Goal: Complete application form

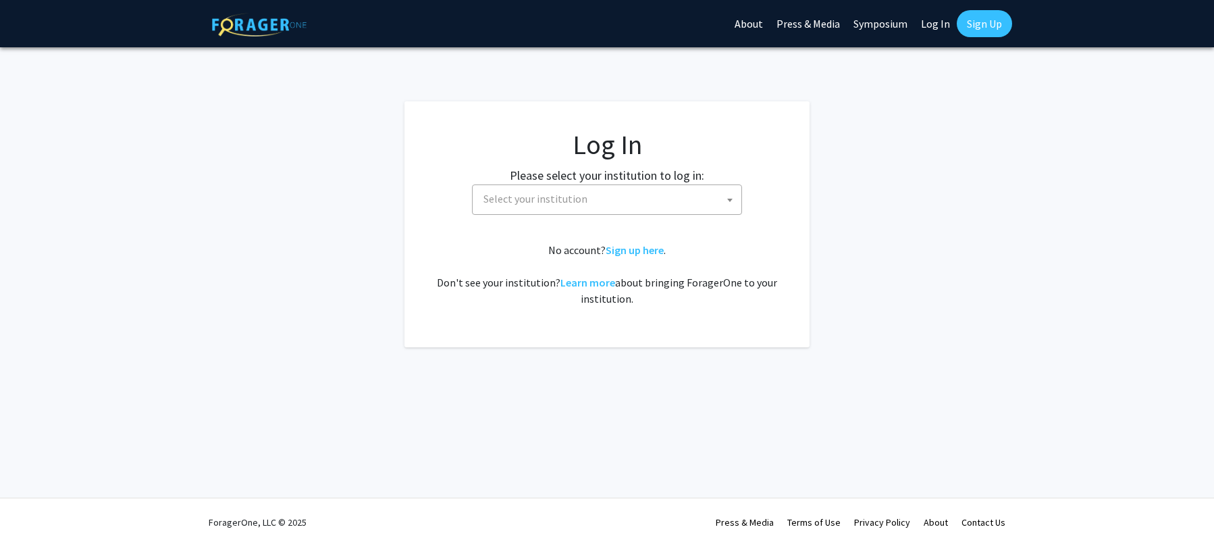
click at [721, 199] on span "Select your institution" at bounding box center [609, 199] width 263 height 28
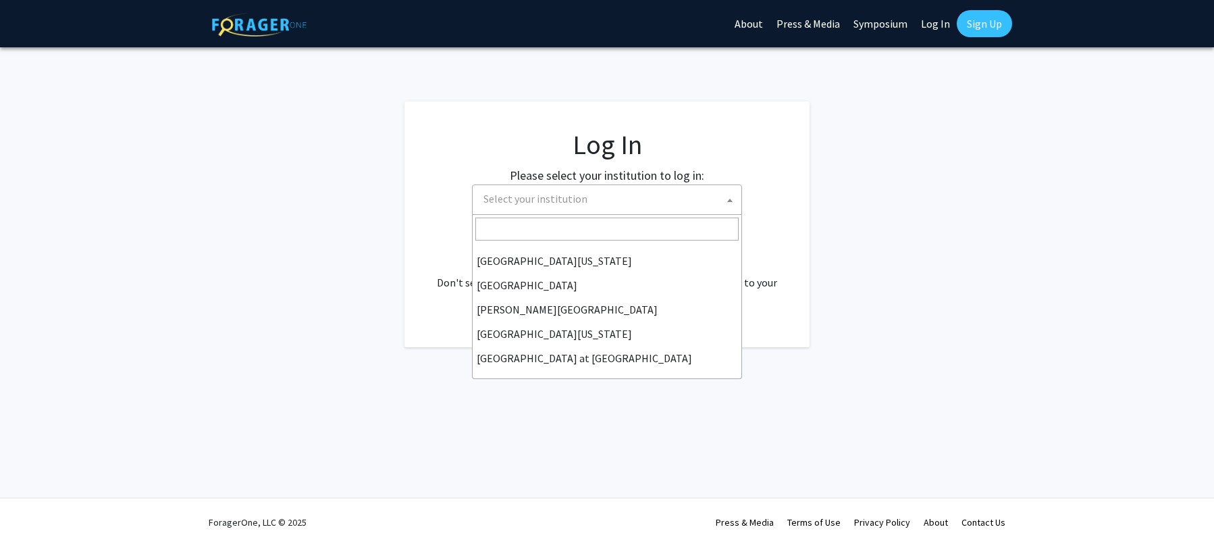
scroll to position [473, 0]
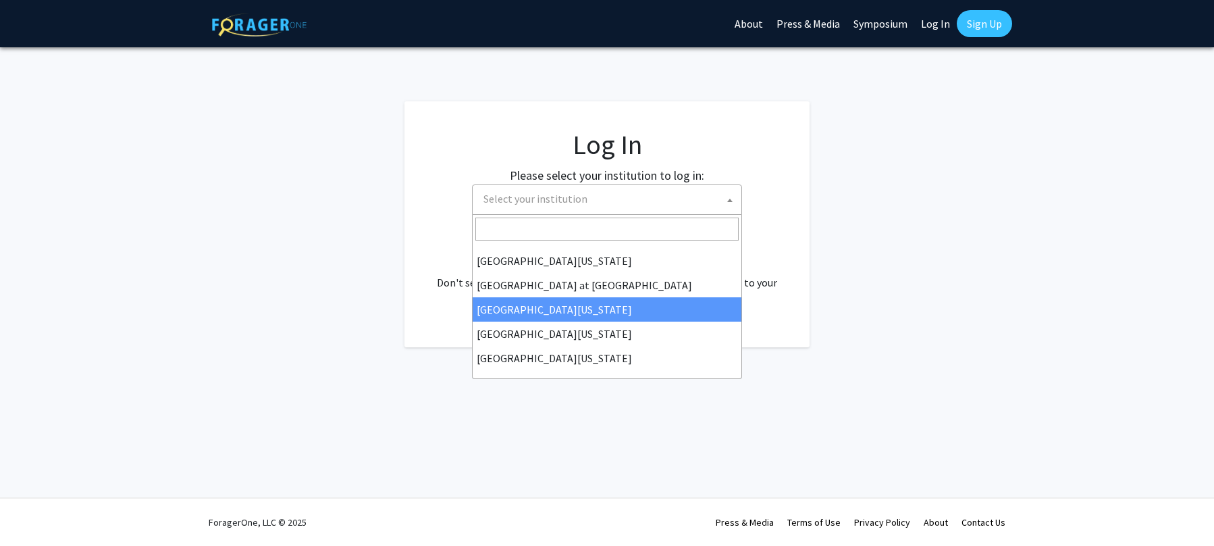
select select "13"
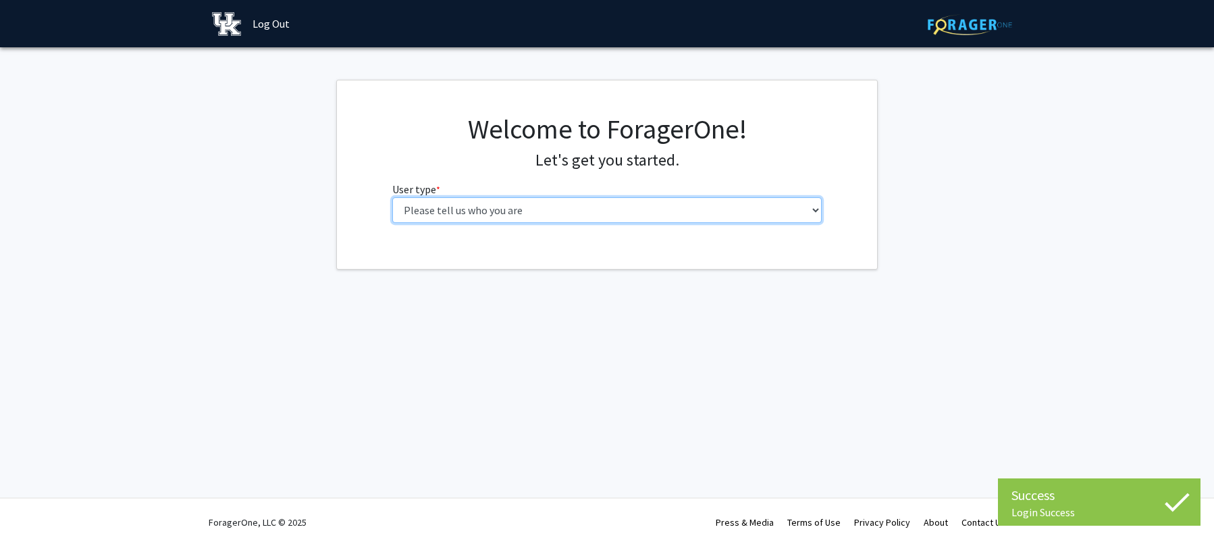
click at [812, 205] on select "Please tell us who you are Undergraduate Student Master's Student Doctoral Cand…" at bounding box center [607, 210] width 430 height 26
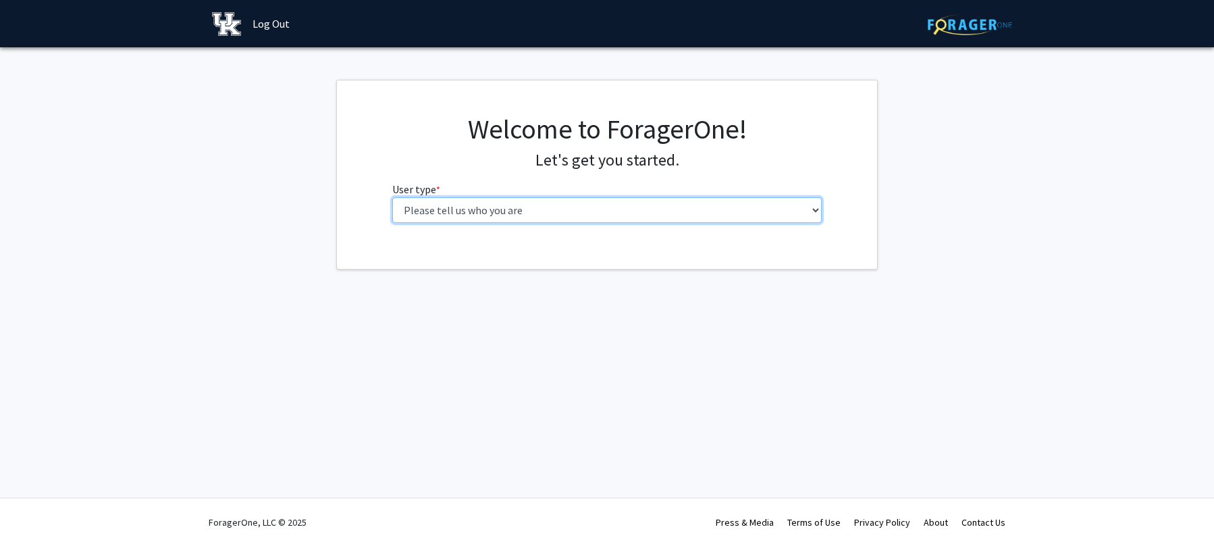
select select "6: adminAssistant"
click at [392, 197] on select "Please tell us who you are Undergraduate Student Master's Student Doctoral Cand…" at bounding box center [607, 210] width 430 height 26
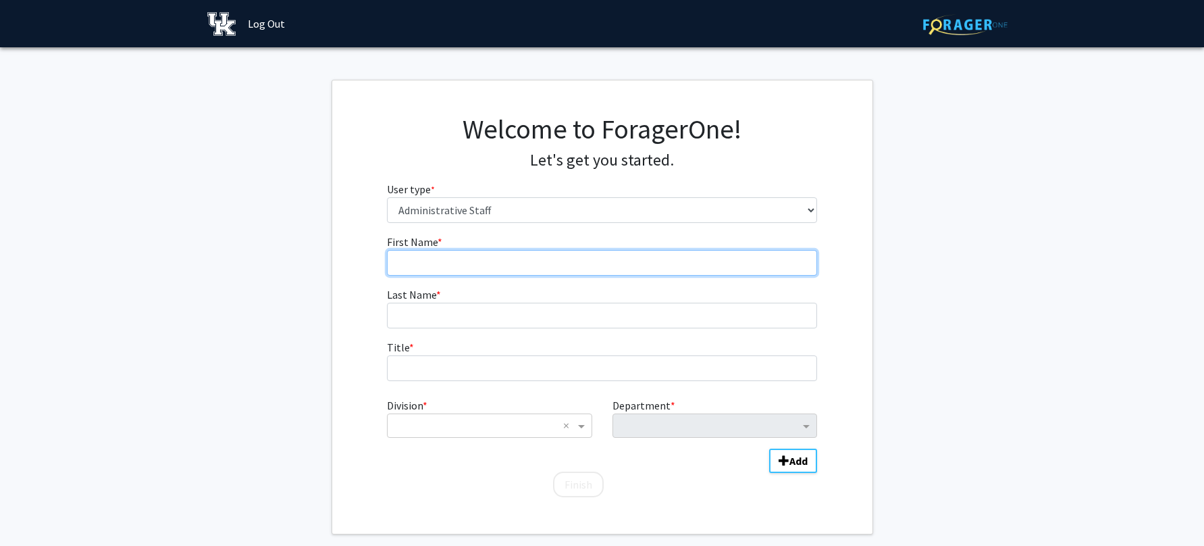
click at [417, 261] on input "First Name * required" at bounding box center [602, 263] width 430 height 26
type input "Soma"
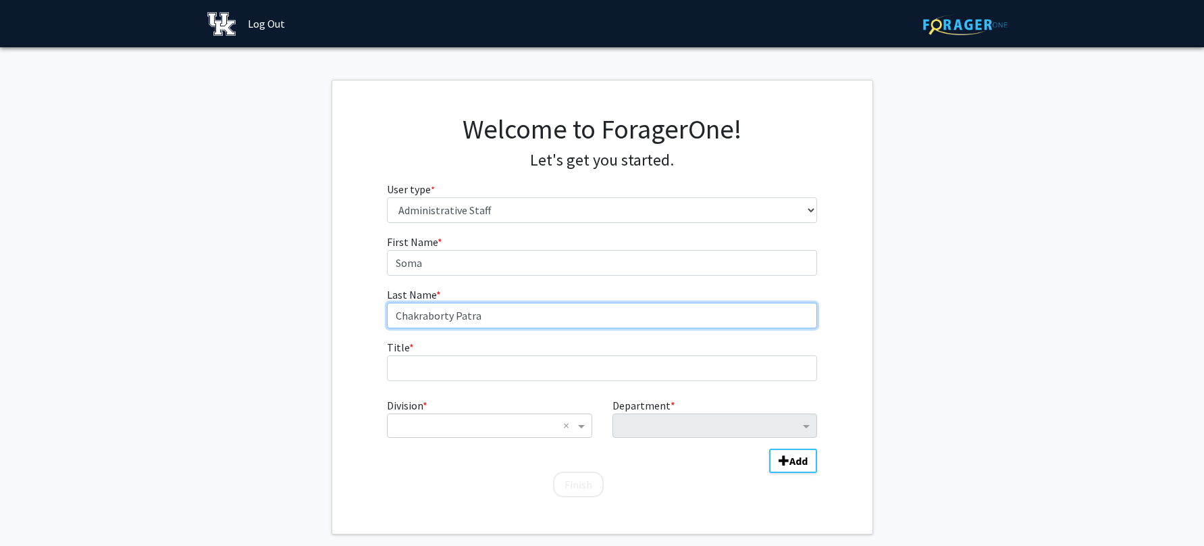
click at [481, 318] on input "Chakraborty Patra" at bounding box center [602, 316] width 430 height 26
type input "Chakraborty"
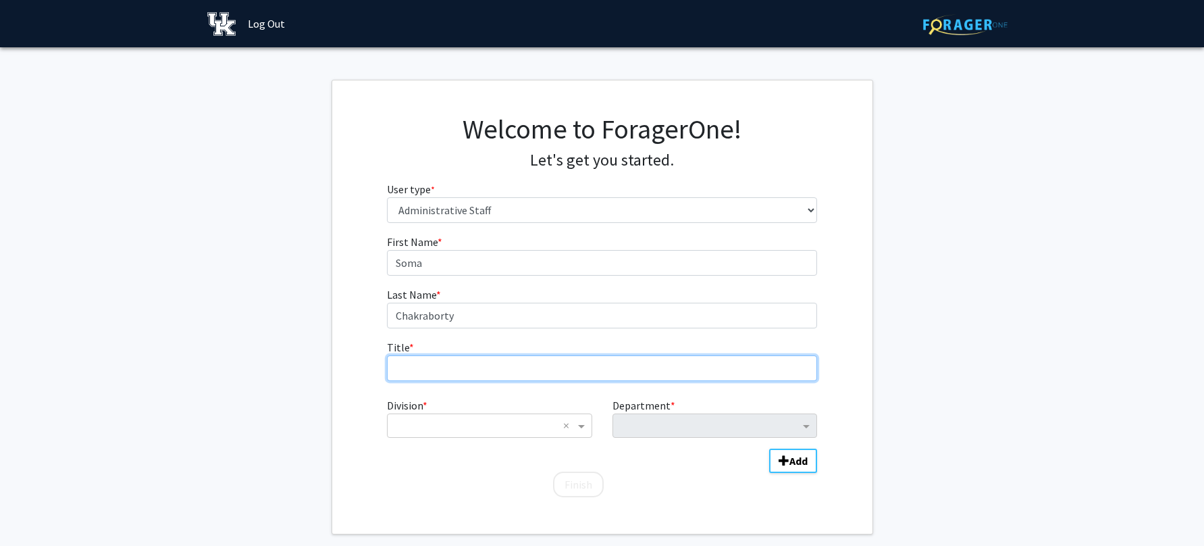
click at [413, 369] on input "Title * required" at bounding box center [602, 368] width 430 height 26
type input "Research Program Administrator"
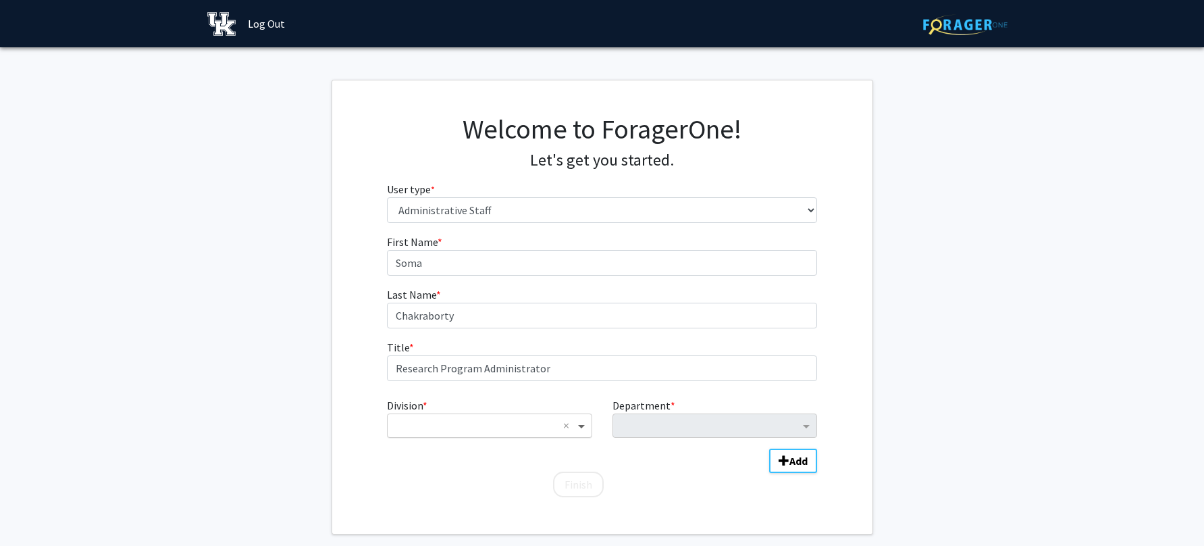
click at [579, 427] on span "Division" at bounding box center [583, 425] width 17 height 16
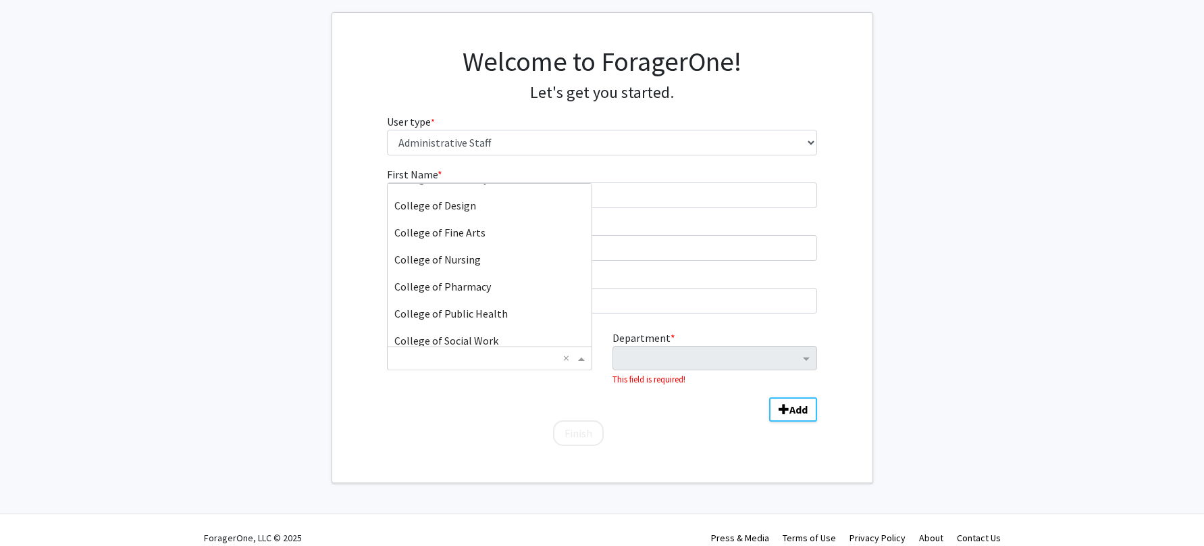
scroll to position [324, 0]
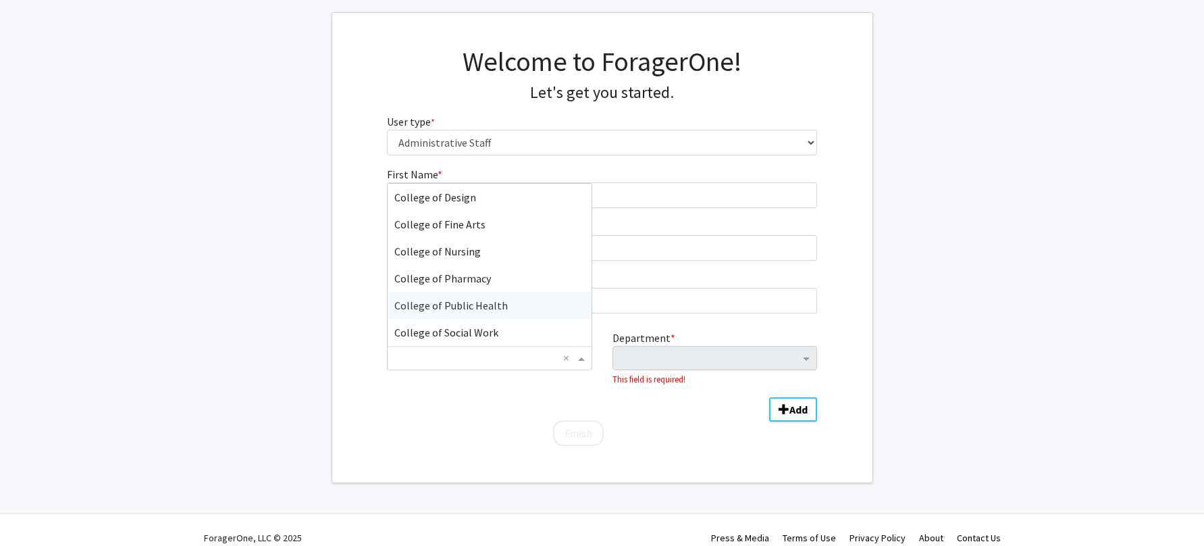
click at [504, 304] on div "College of Public Health" at bounding box center [489, 305] width 203 height 27
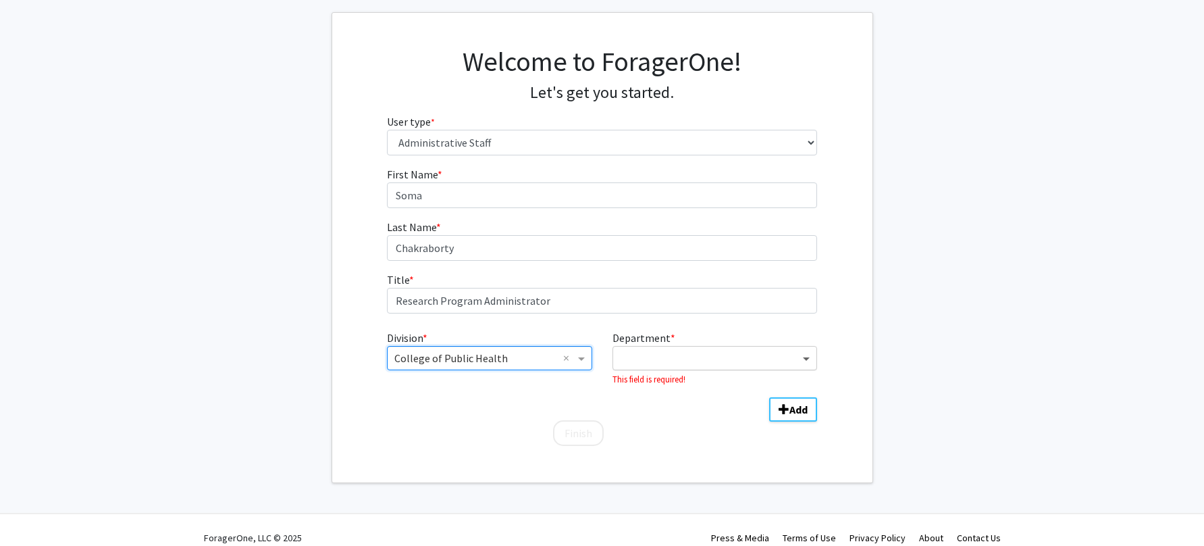
click at [805, 361] on span "Department" at bounding box center [807, 358] width 17 height 16
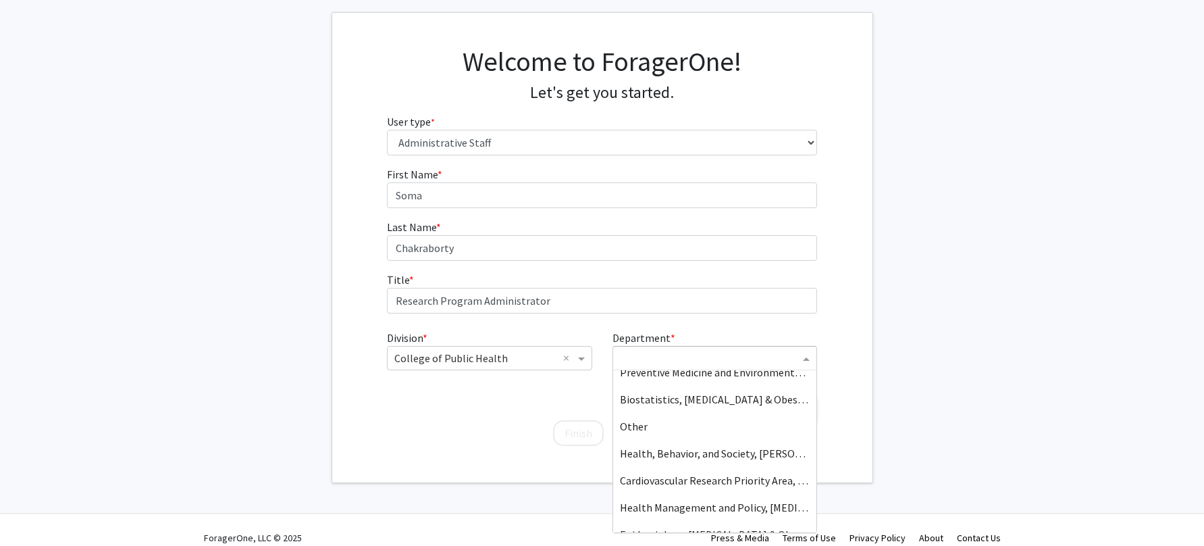
scroll to position [440, 0]
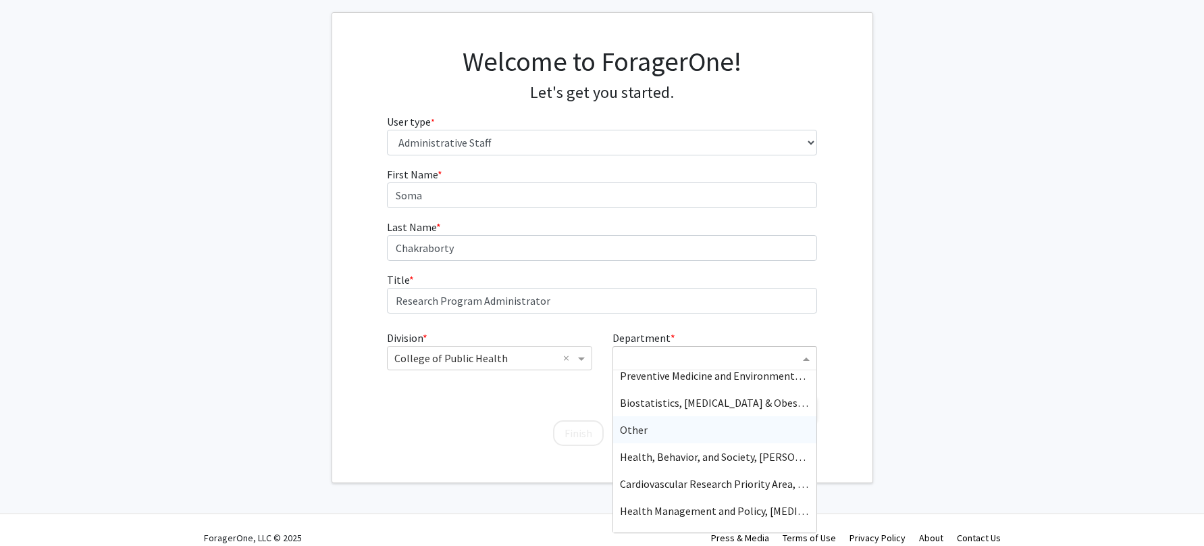
click at [652, 433] on div "Other" at bounding box center [714, 429] width 203 height 27
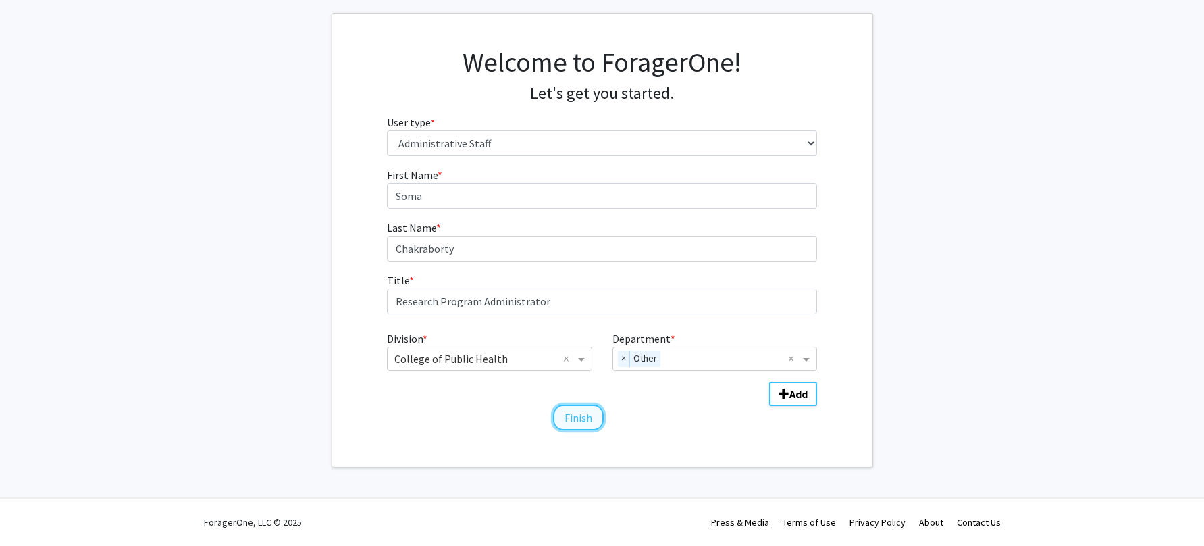
click at [578, 419] on button "Finish" at bounding box center [578, 417] width 51 height 26
